Goal: Navigation & Orientation: Find specific page/section

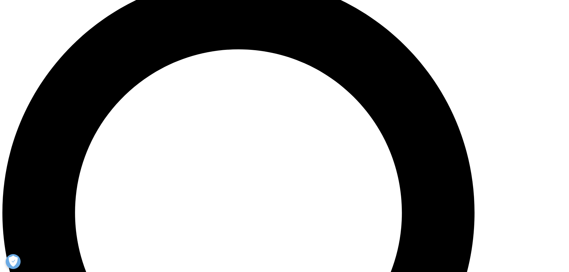
scroll to position [657, 0]
